Goal: Information Seeking & Learning: Learn about a topic

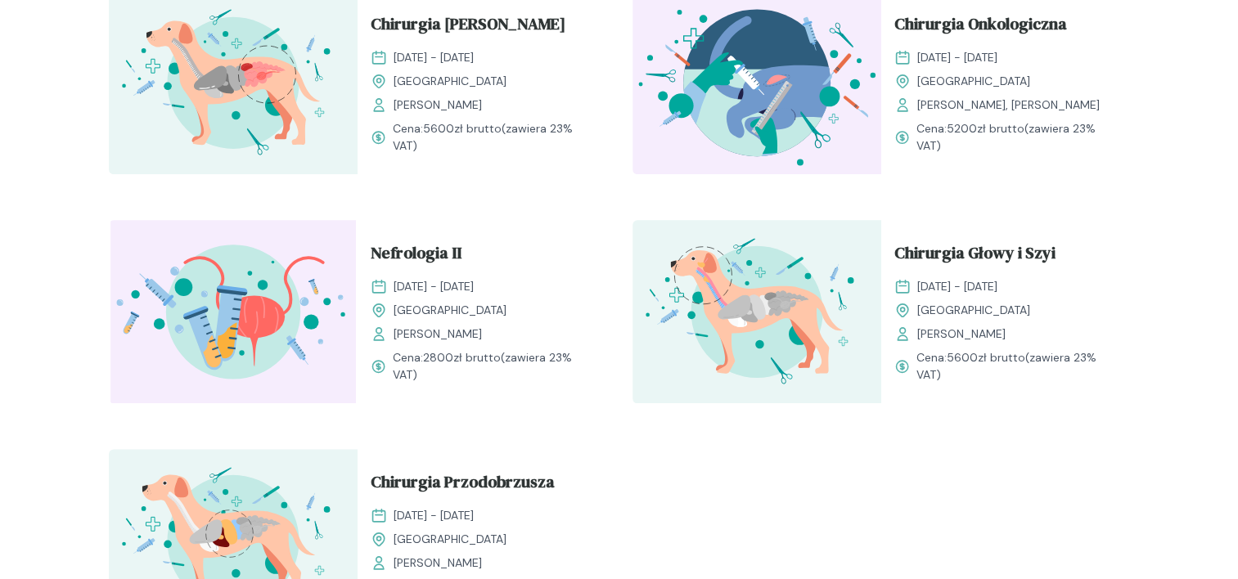
scroll to position [2127, 0]
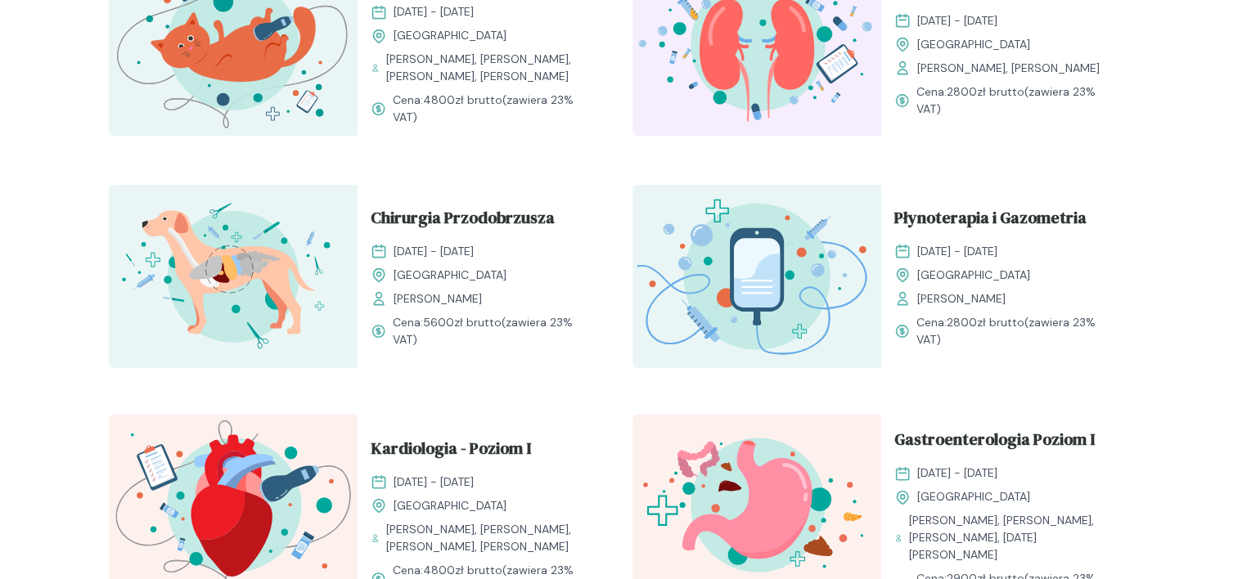
click at [950, 29] on span "[DATE] - [DATE]" at bounding box center [957, 20] width 80 height 17
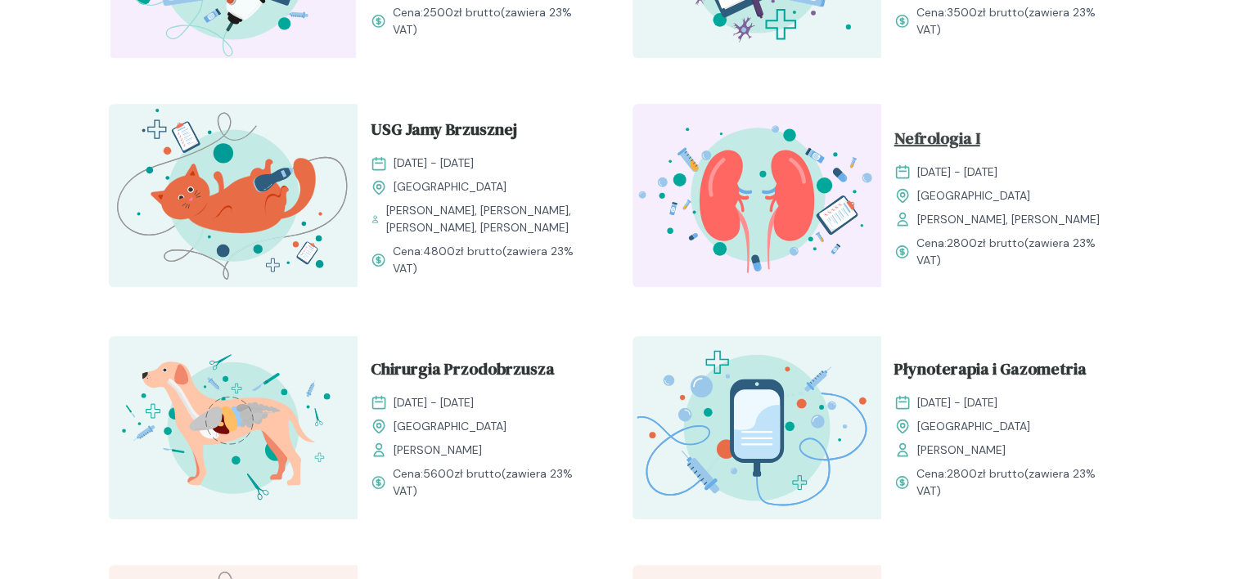
click at [957, 134] on span "Nefrologia I" at bounding box center [937, 141] width 86 height 31
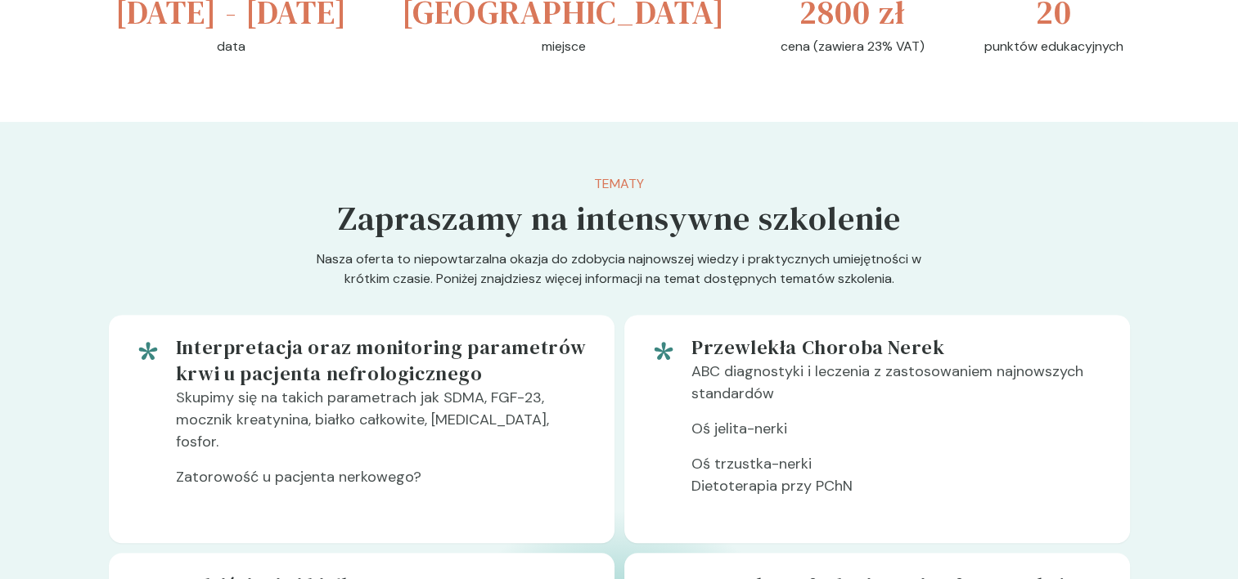
scroll to position [900, 0]
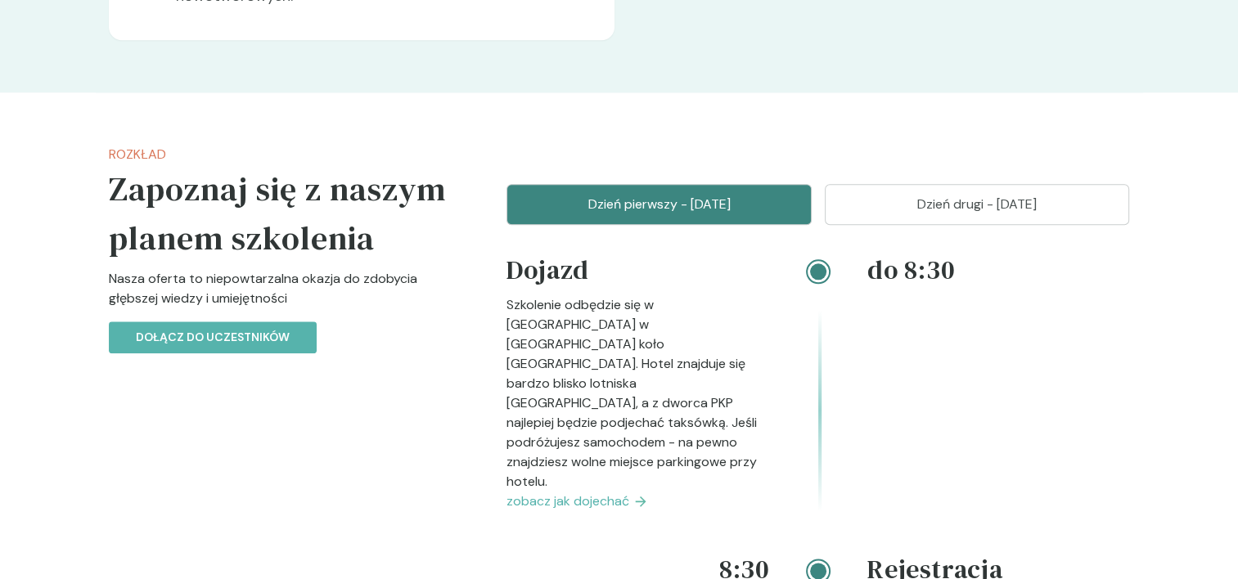
scroll to position [1964, 0]
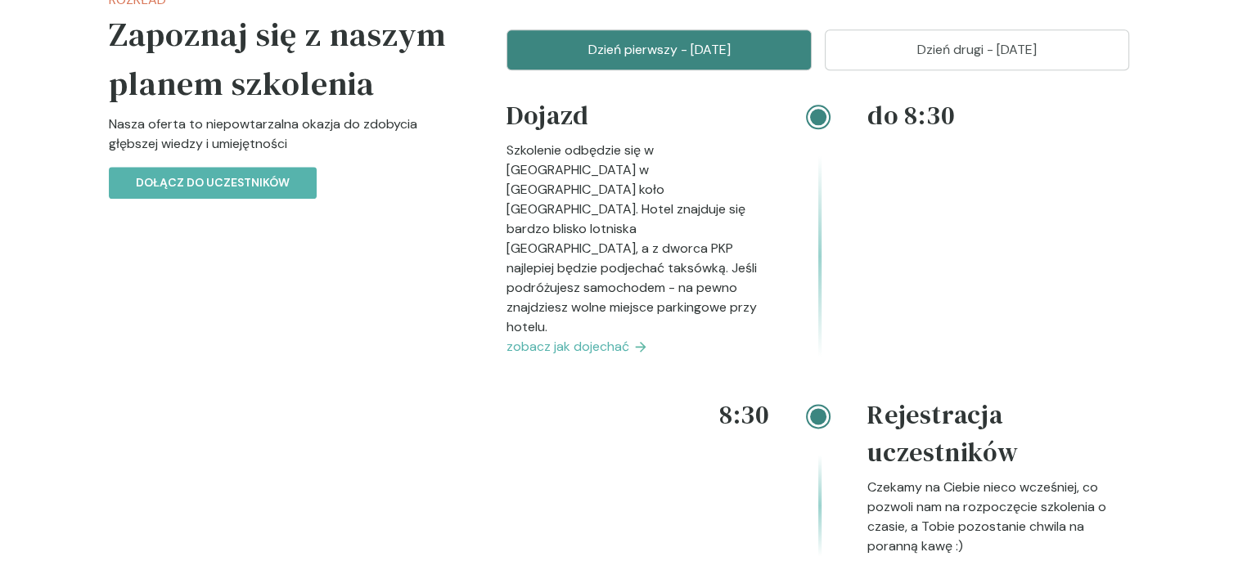
click at [956, 52] on p "Dzień drugi - 16 listopad" at bounding box center [977, 50] width 264 height 20
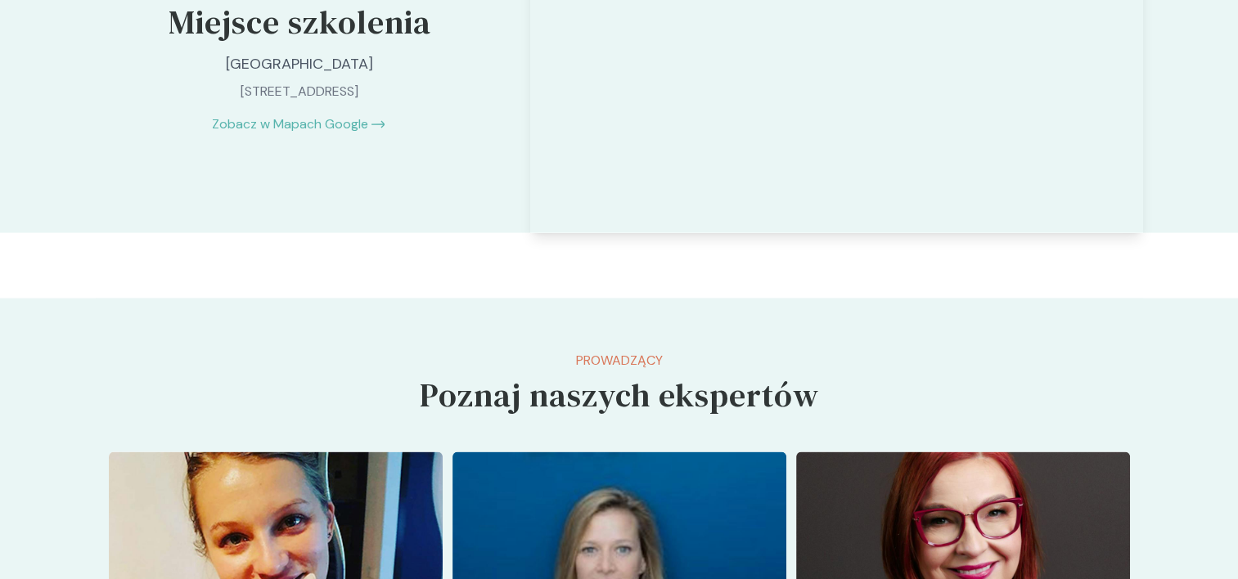
scroll to position [3191, 0]
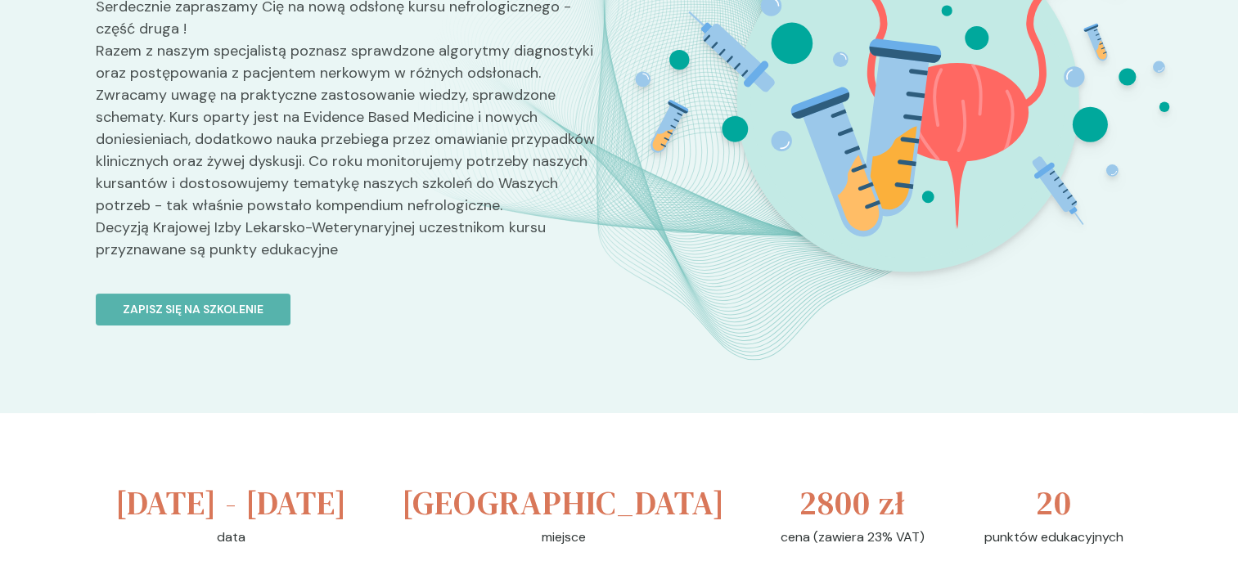
scroll to position [327, 0]
